Goal: Understand process/instructions: Learn about a topic

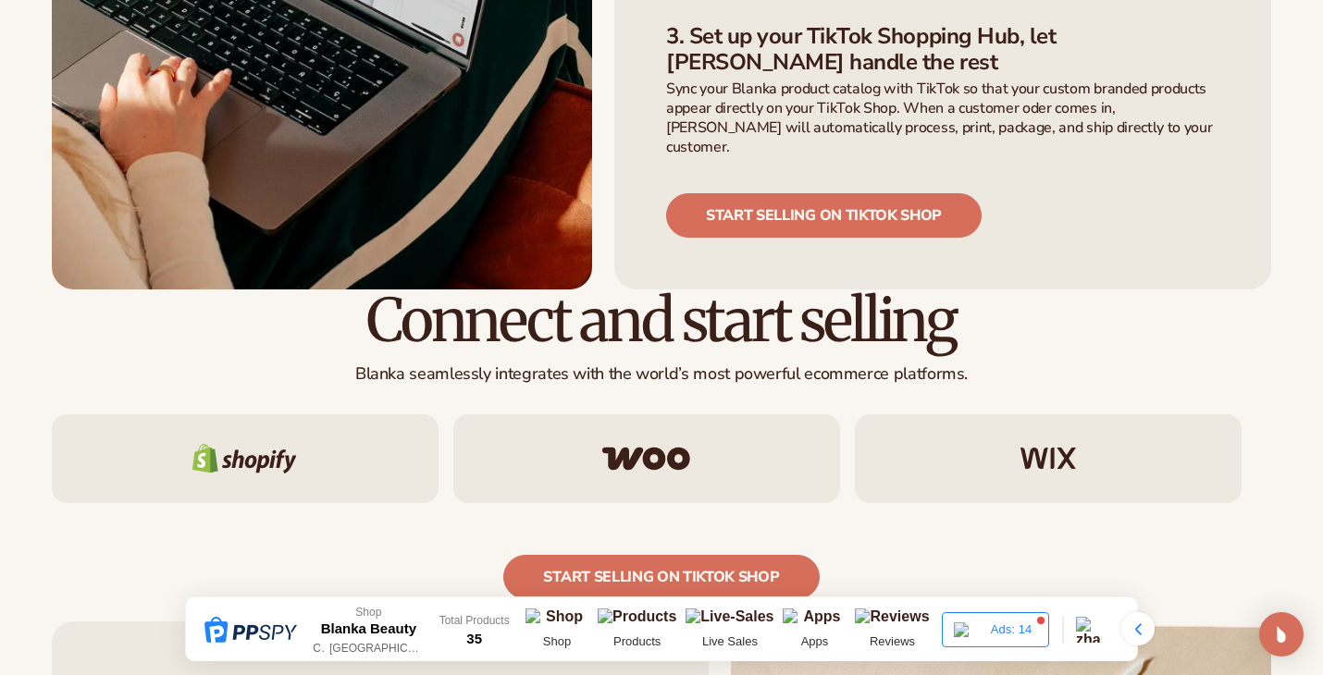
scroll to position [1653, 0]
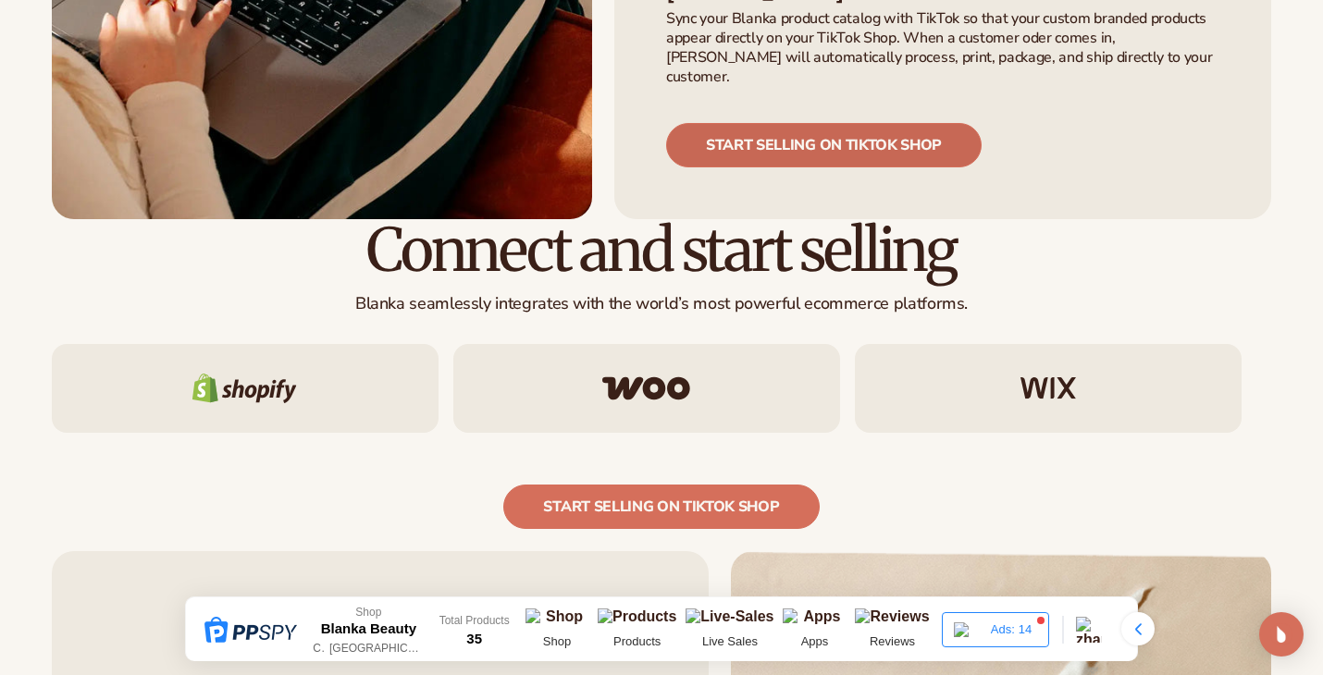
click at [774, 123] on link "Start selling on tiktok shop" at bounding box center [823, 145] width 315 height 44
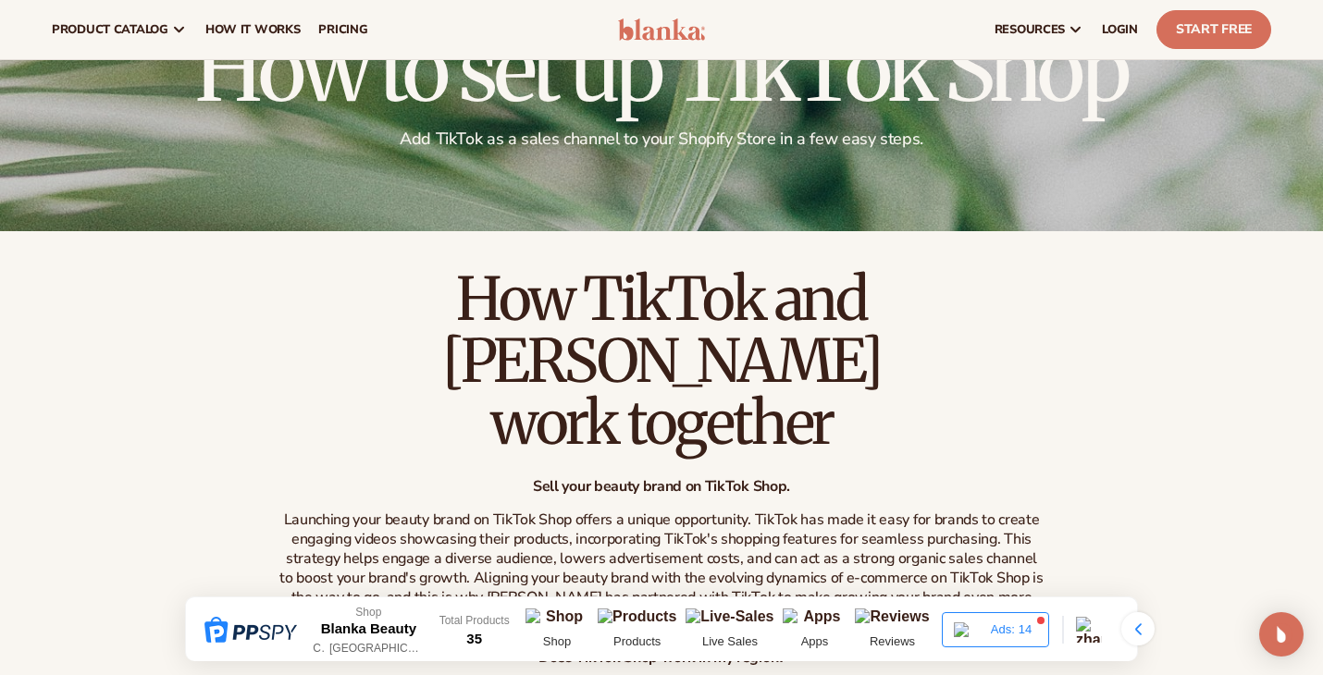
click at [751, 213] on div at bounding box center [661, 87] width 1323 height 289
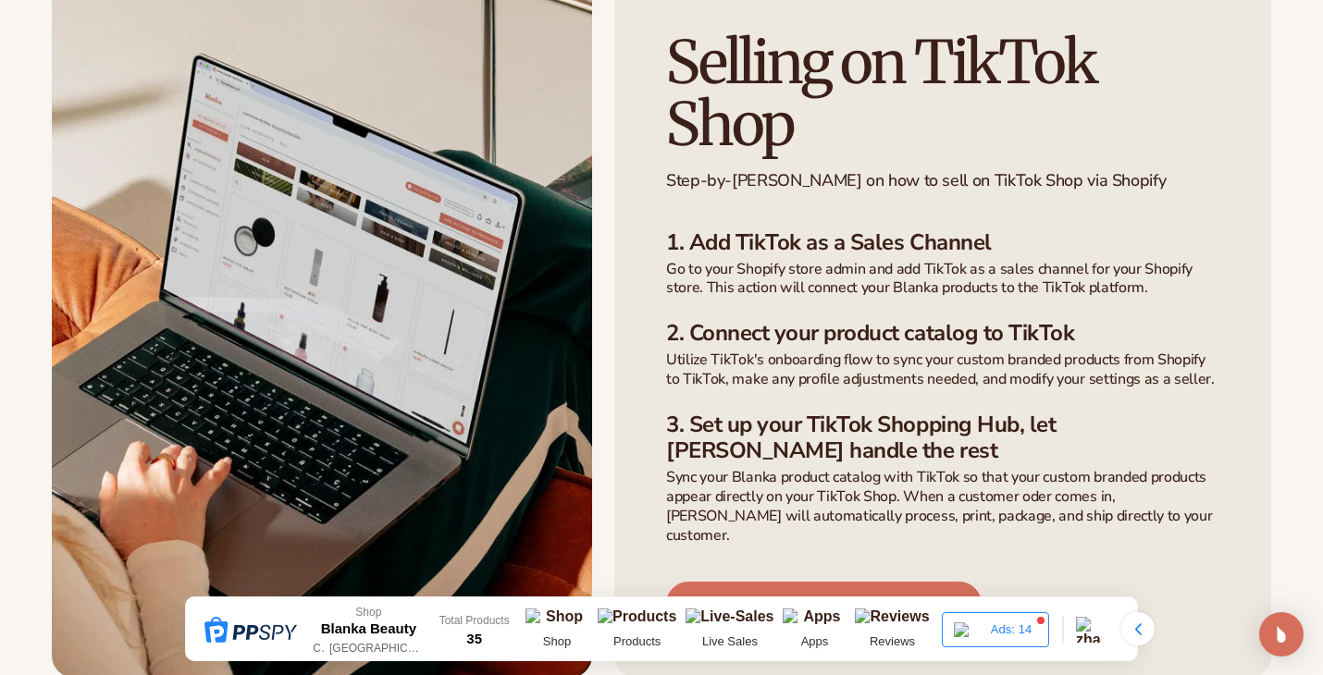
scroll to position [1196, 0]
